Goal: Task Accomplishment & Management: Complete application form

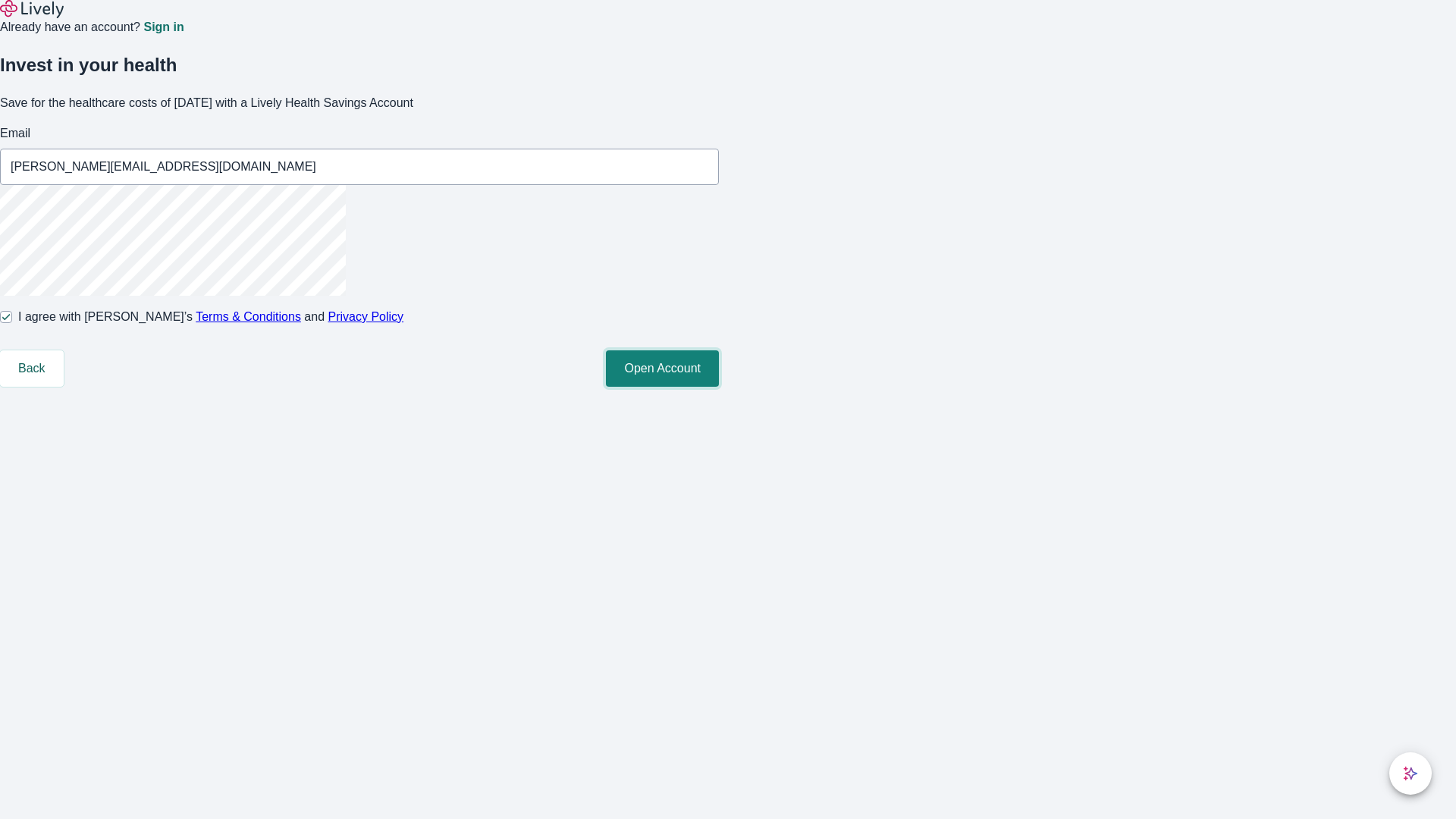
click at [719, 386] on button "Open Account" at bounding box center [663, 369] width 113 height 37
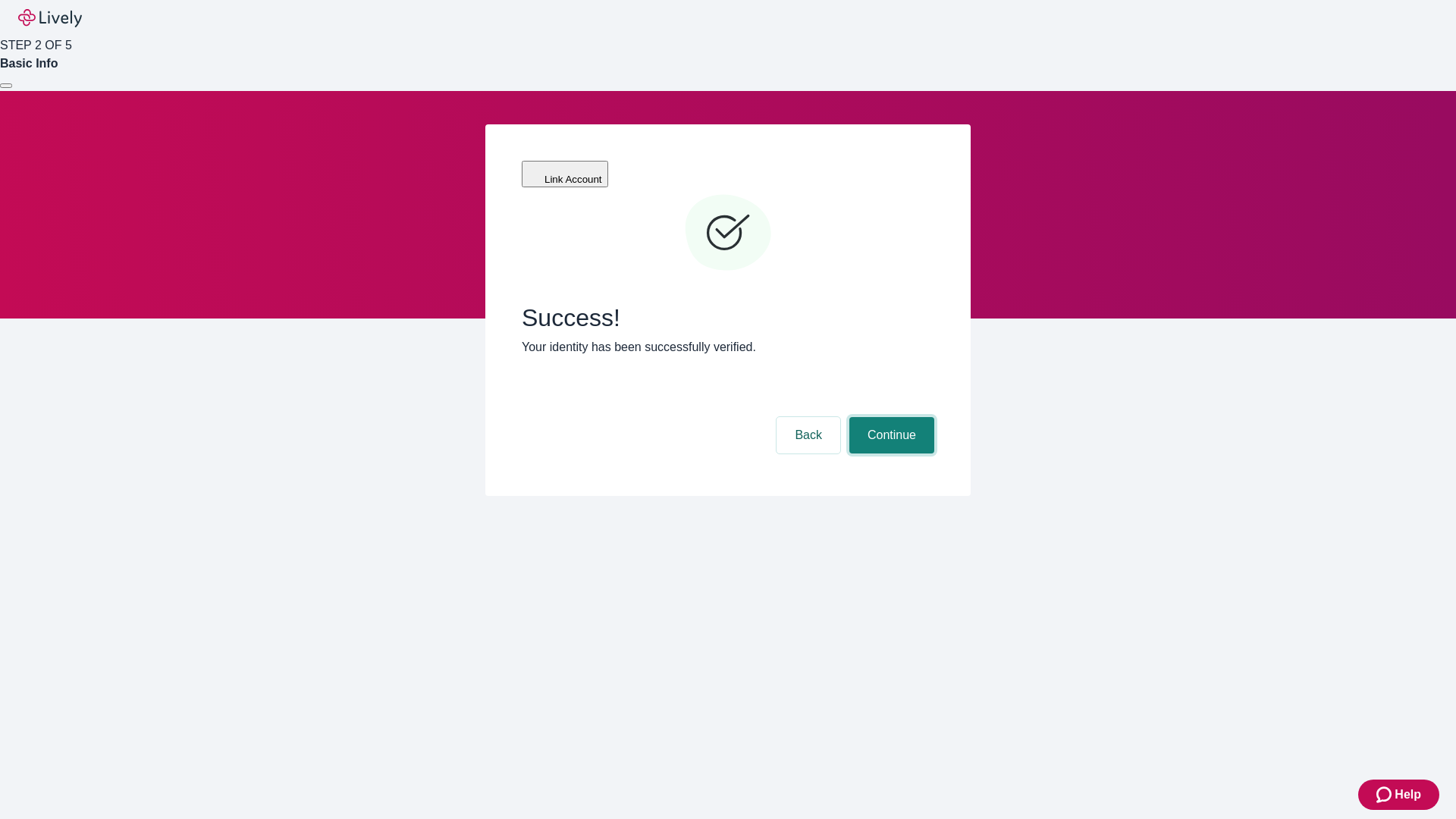
click at [889, 417] on button "Continue" at bounding box center [892, 434] width 85 height 37
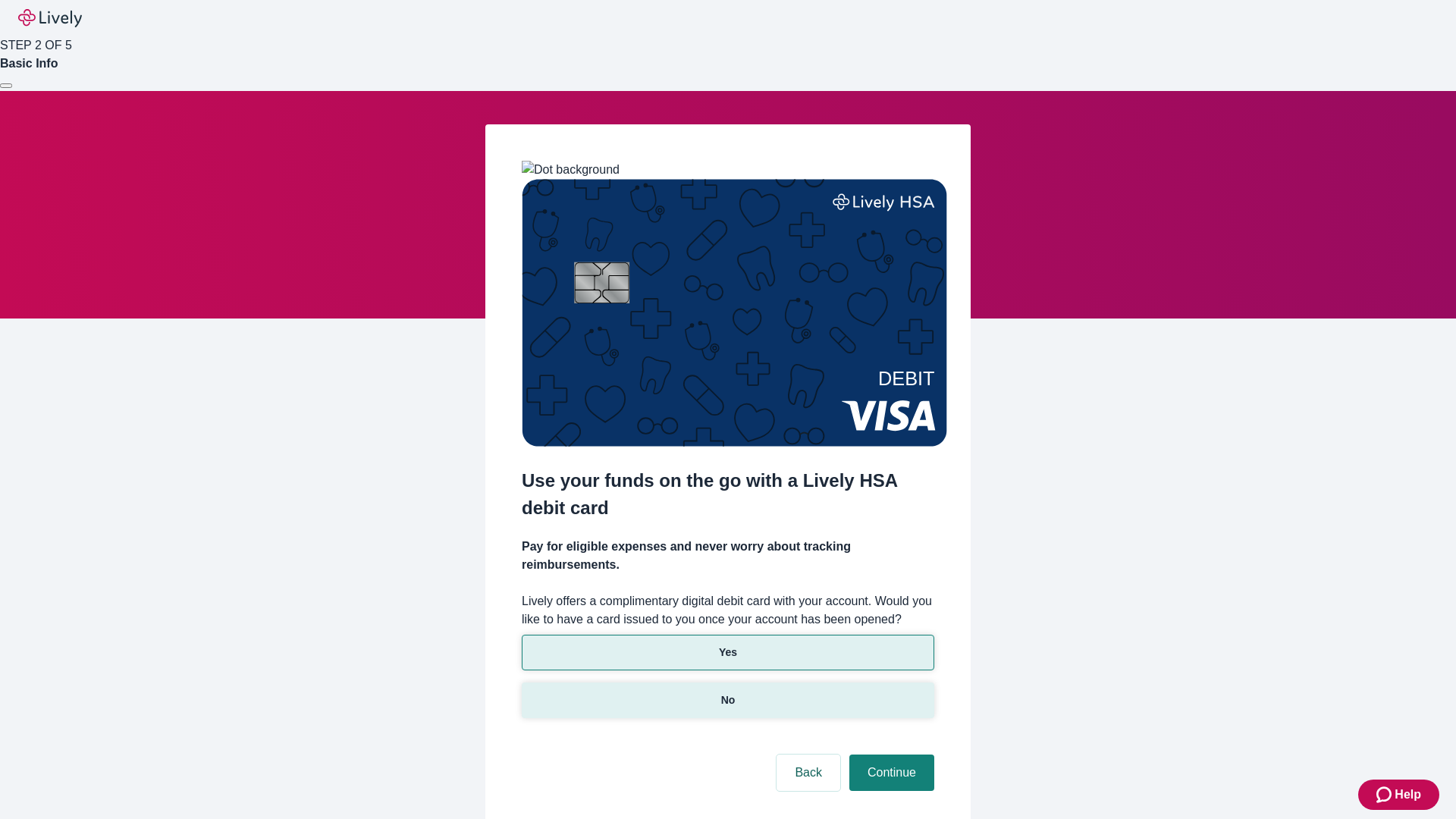
click at [727, 692] on p "No" at bounding box center [728, 699] width 14 height 16
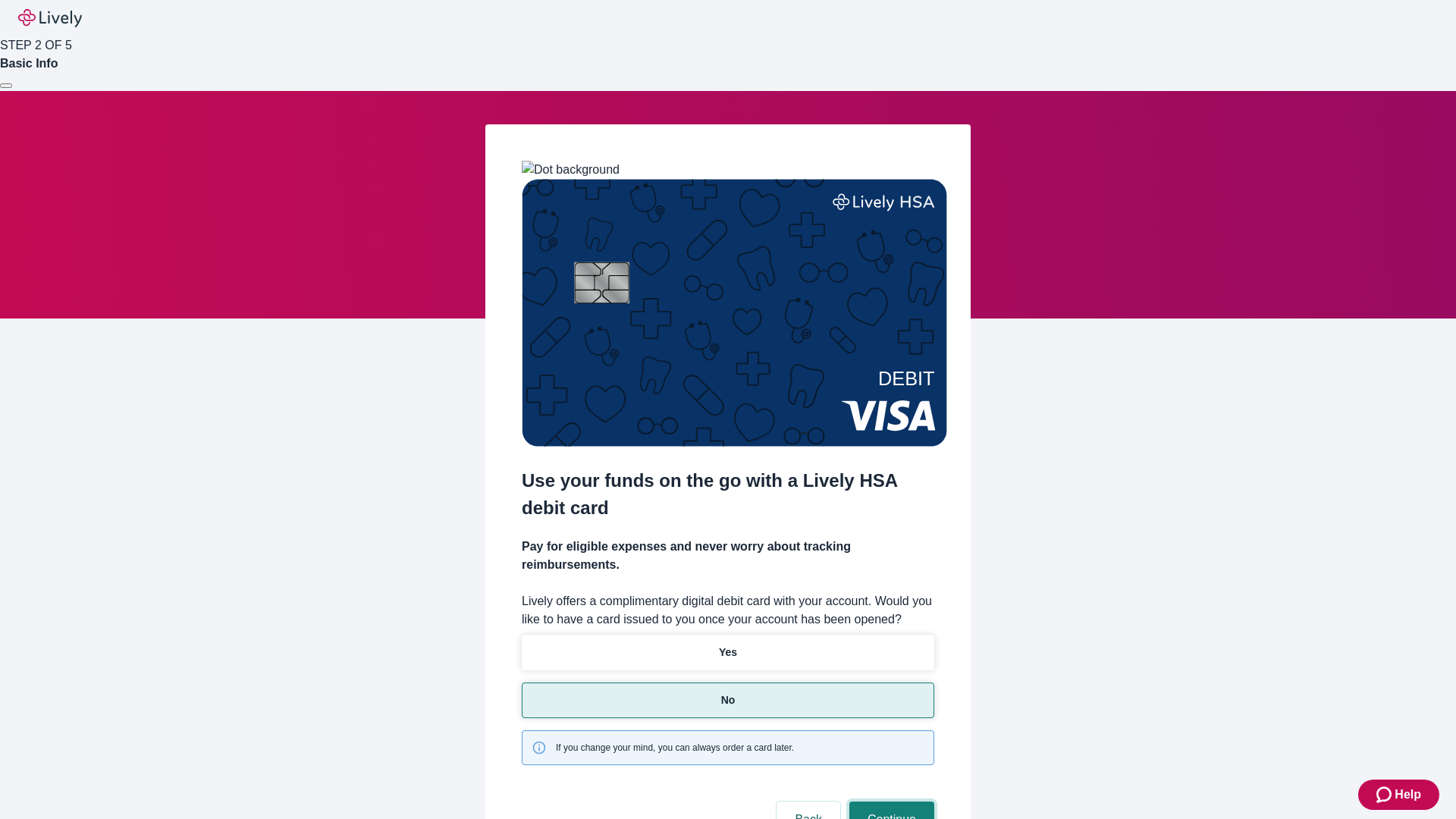
click at [889, 801] on button "Continue" at bounding box center [892, 819] width 85 height 37
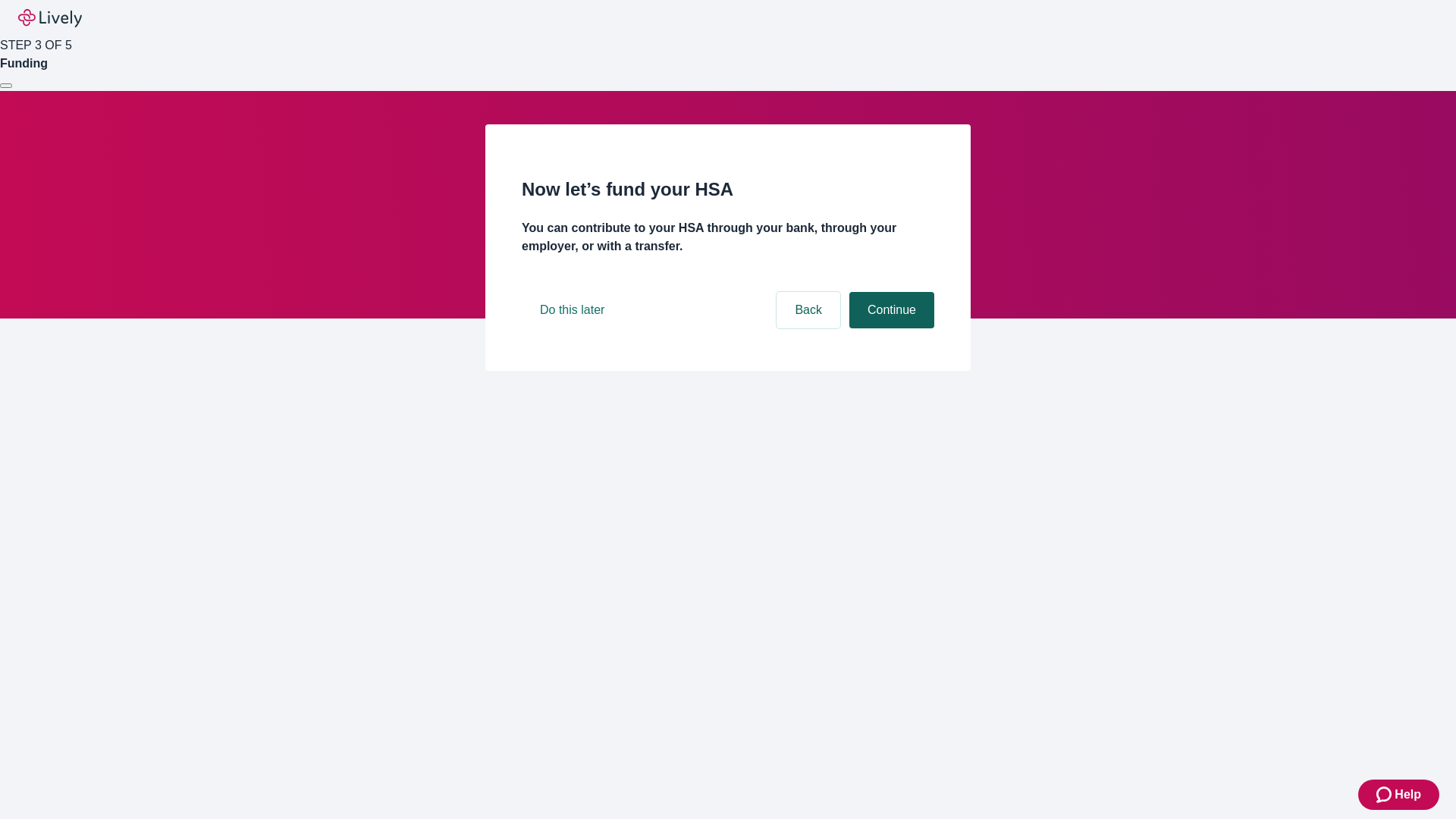
click at [889, 328] on button "Continue" at bounding box center [892, 310] width 85 height 37
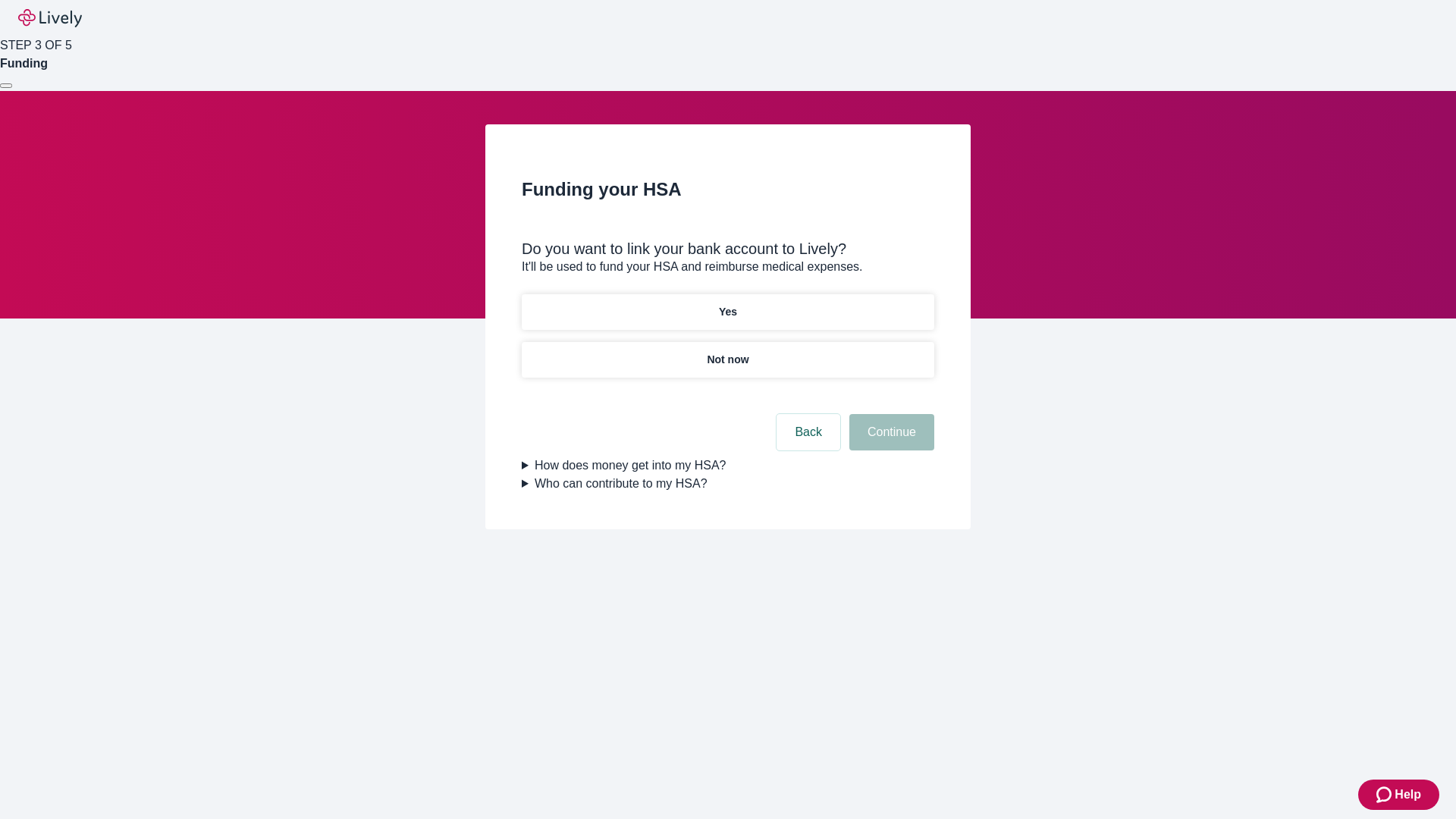
click at [727, 352] on p "Not now" at bounding box center [728, 359] width 41 height 16
click at [889, 441] on button "Continue" at bounding box center [892, 432] width 85 height 37
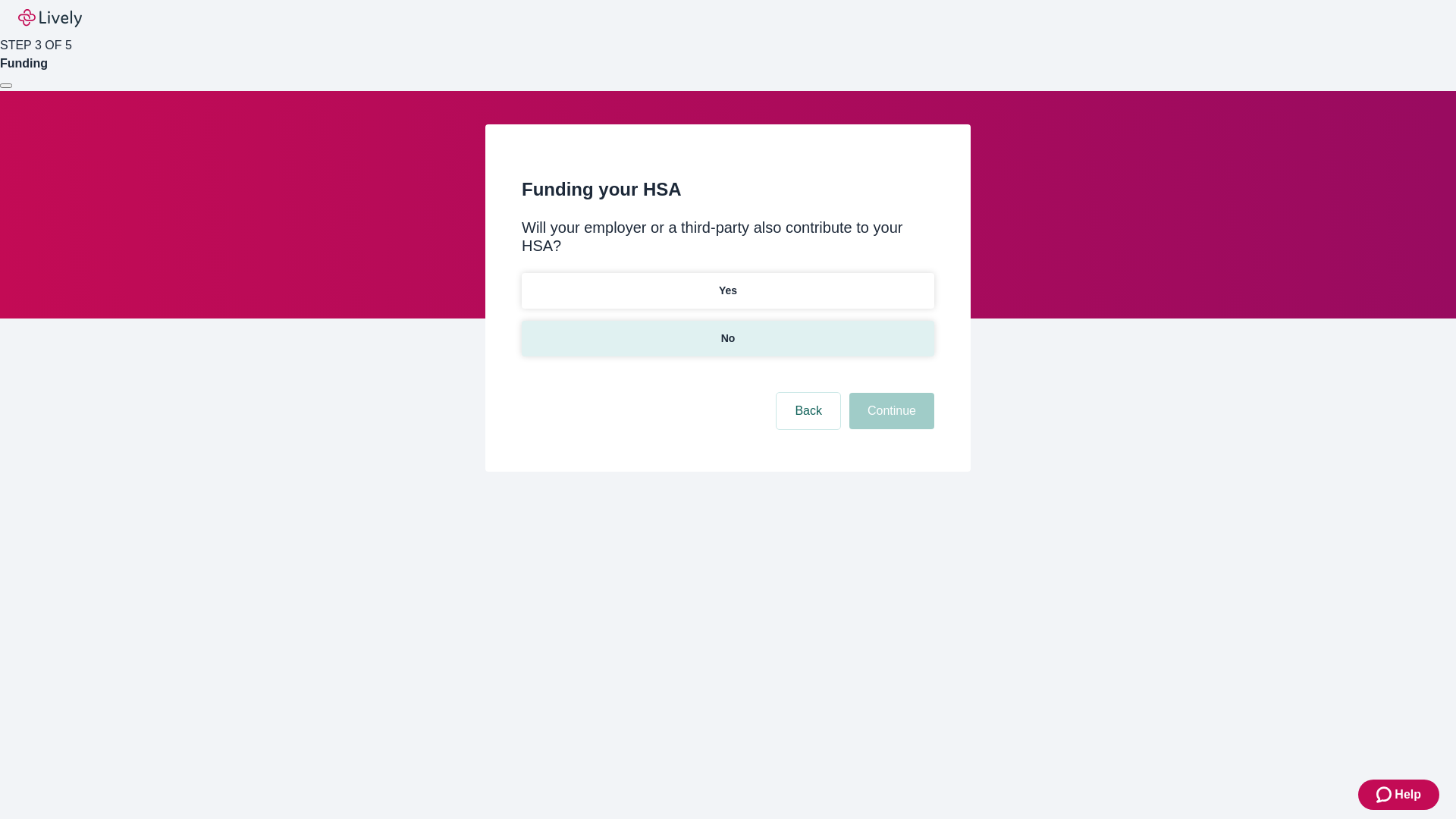
click at [727, 331] on p "No" at bounding box center [728, 338] width 14 height 16
click at [889, 393] on button "Continue" at bounding box center [892, 411] width 85 height 37
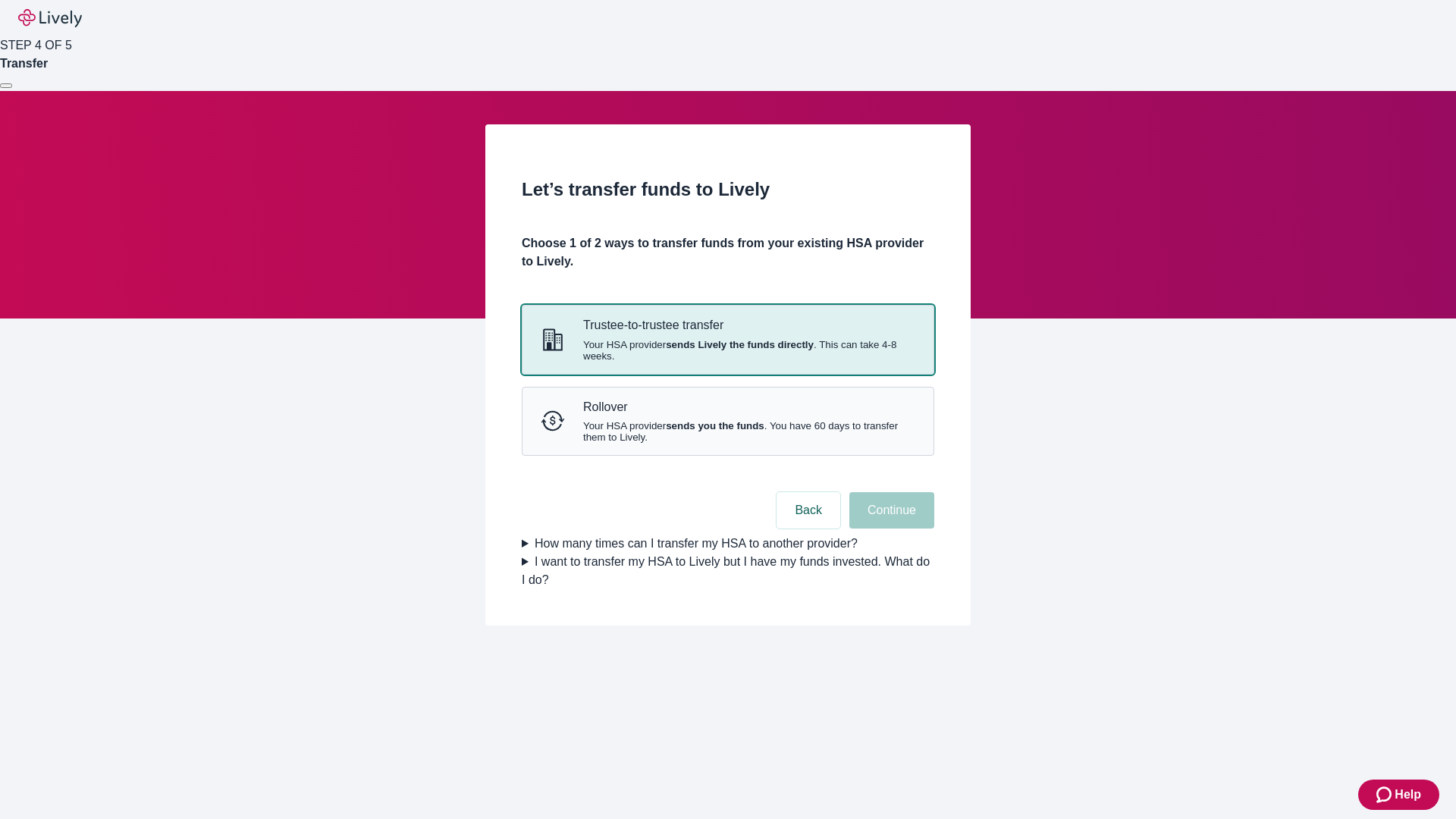
click at [727, 351] on strong "sends Lively the funds directly" at bounding box center [739, 344] width 148 height 11
click at [889, 529] on button "Continue" at bounding box center [892, 510] width 85 height 37
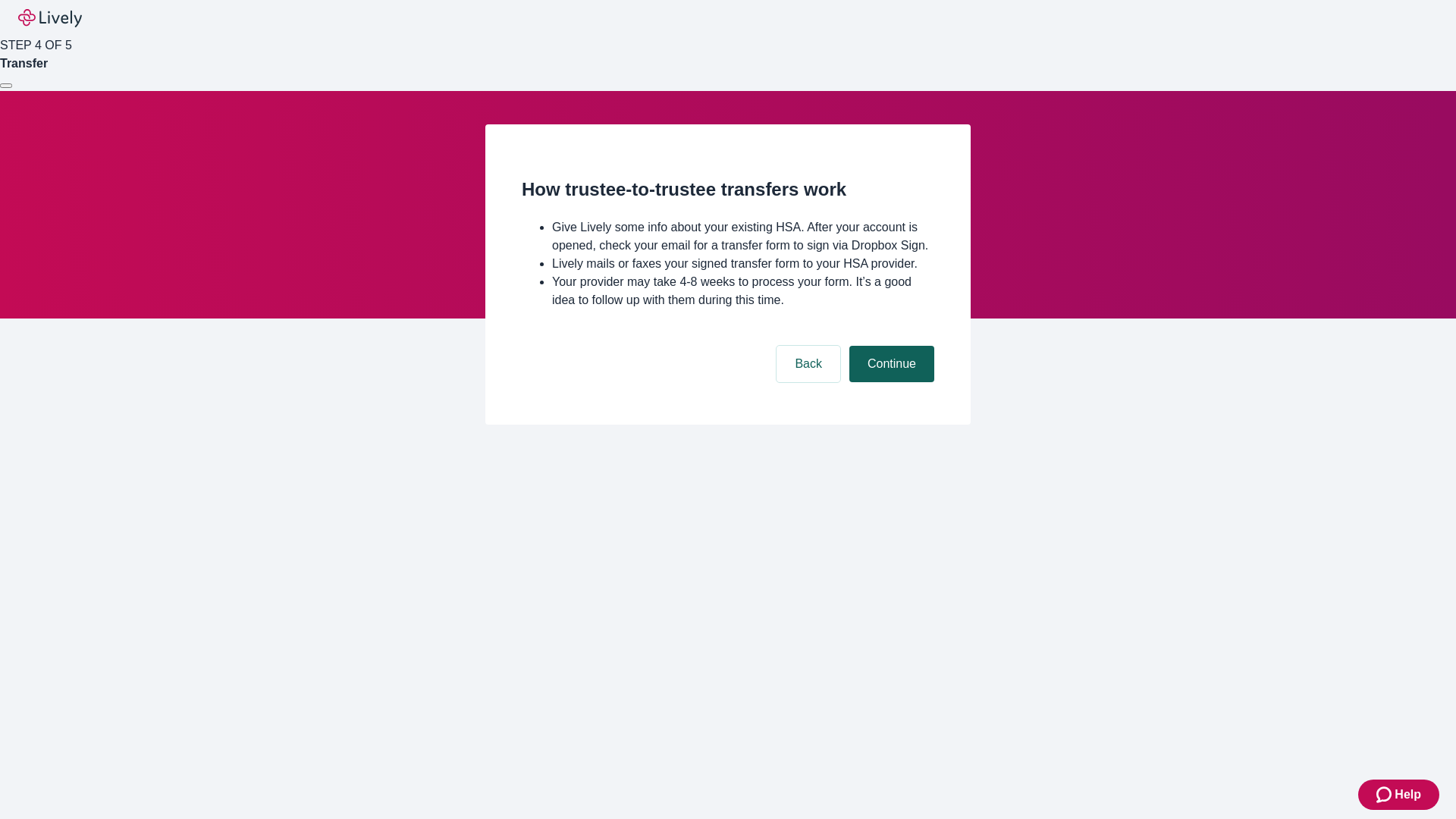
click at [889, 382] on button "Continue" at bounding box center [892, 364] width 85 height 37
